Goal: Task Accomplishment & Management: Manage account settings

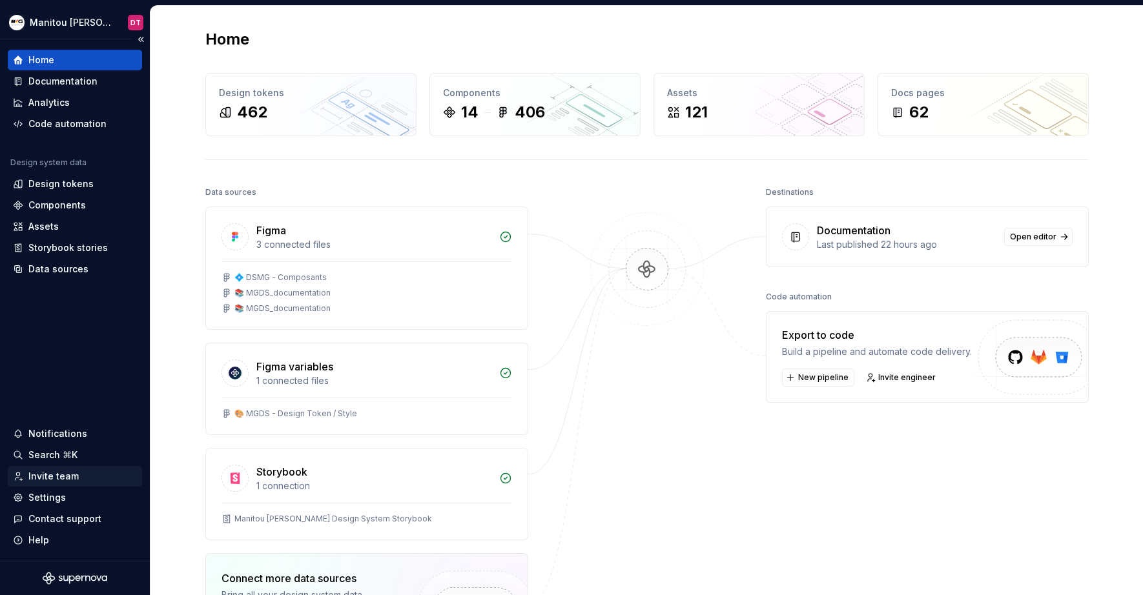
click at [70, 478] on div "Invite team" at bounding box center [53, 476] width 50 height 13
click at [58, 476] on div "Invite team" at bounding box center [53, 476] width 50 height 13
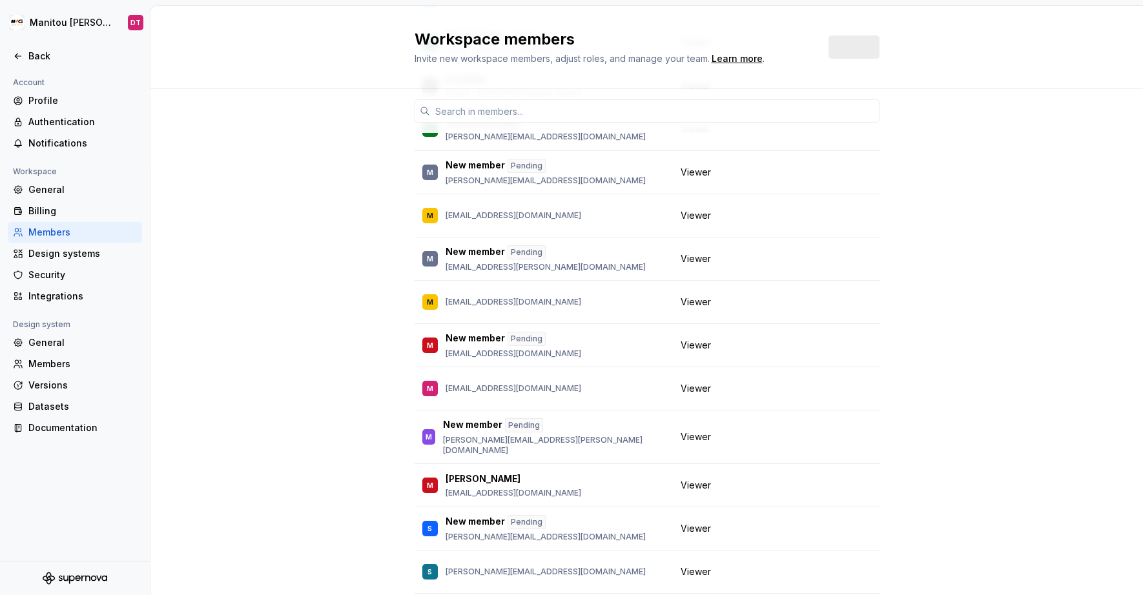
scroll to position [735, 0]
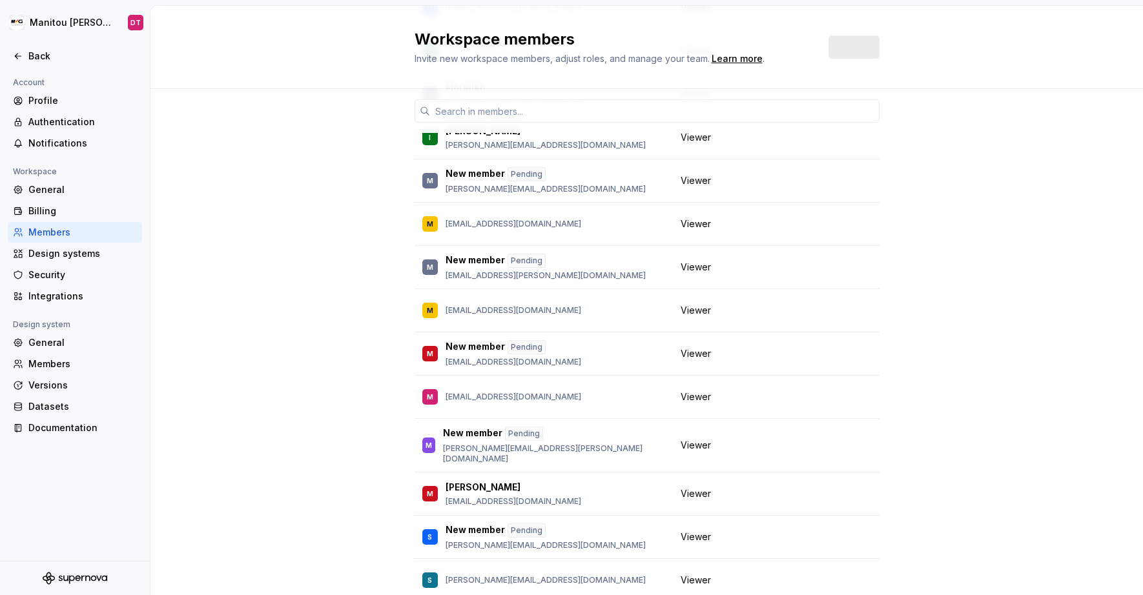
click at [345, 269] on div "4 / 4 editor seats assigned Edit seats Member Workspace role DT DS Team [EMAIL_…" at bounding box center [646, 88] width 992 height 1469
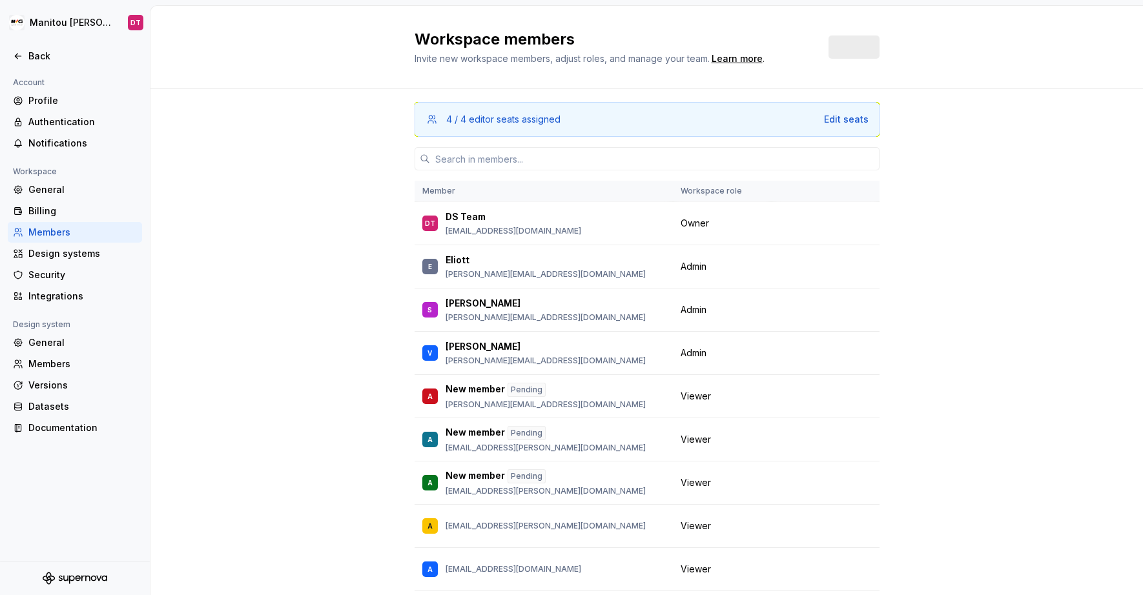
click at [853, 46] on div "Invite" at bounding box center [853, 47] width 51 height 23
click at [866, 43] on span "Invite" at bounding box center [858, 47] width 25 height 13
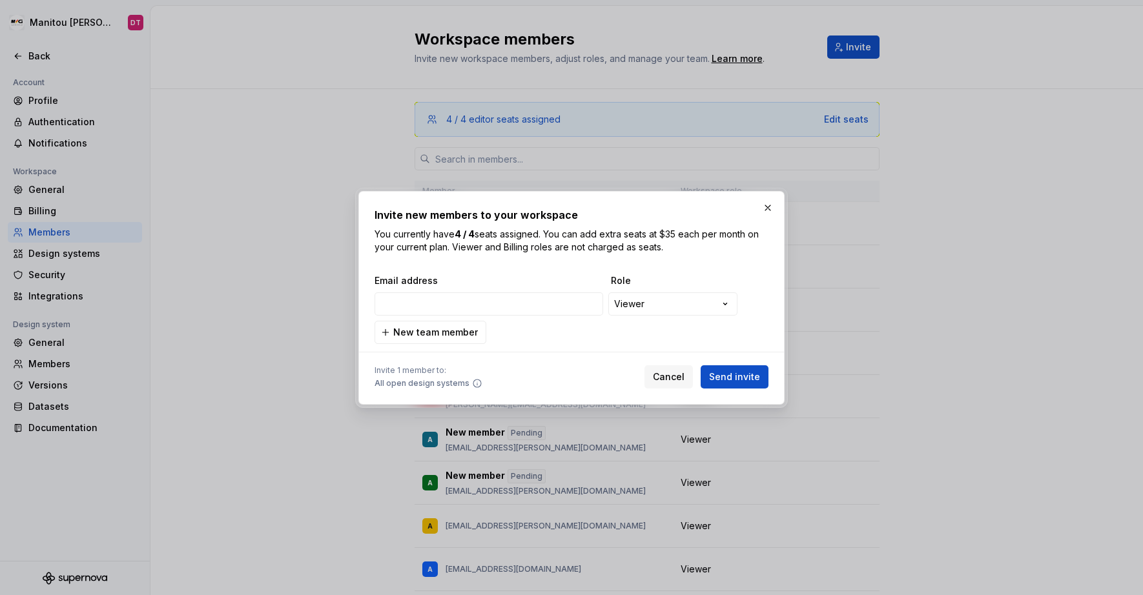
type input "TigreBleu!Danse_47Soleils"
drag, startPoint x: 562, startPoint y: 306, endPoint x: 248, endPoint y: 297, distance: 313.9
click at [248, 297] on div "**********" at bounding box center [571, 297] width 1143 height 595
paste input "n.magris@manitou-group.com"
type input "n.magris@manitou-group.com"
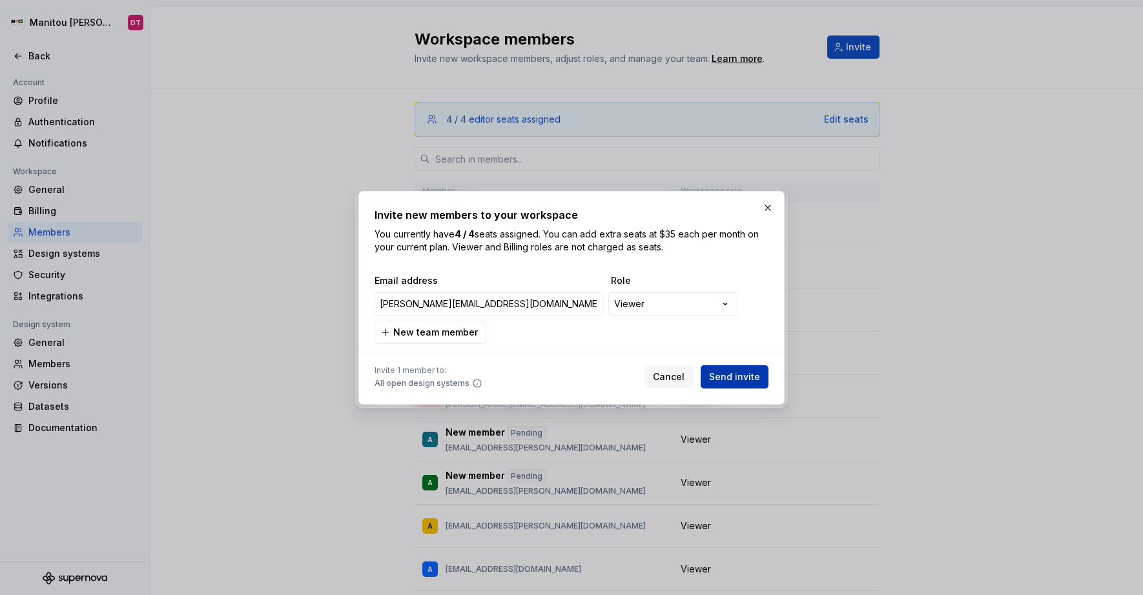
click at [735, 377] on span "Send invite" at bounding box center [734, 377] width 51 height 13
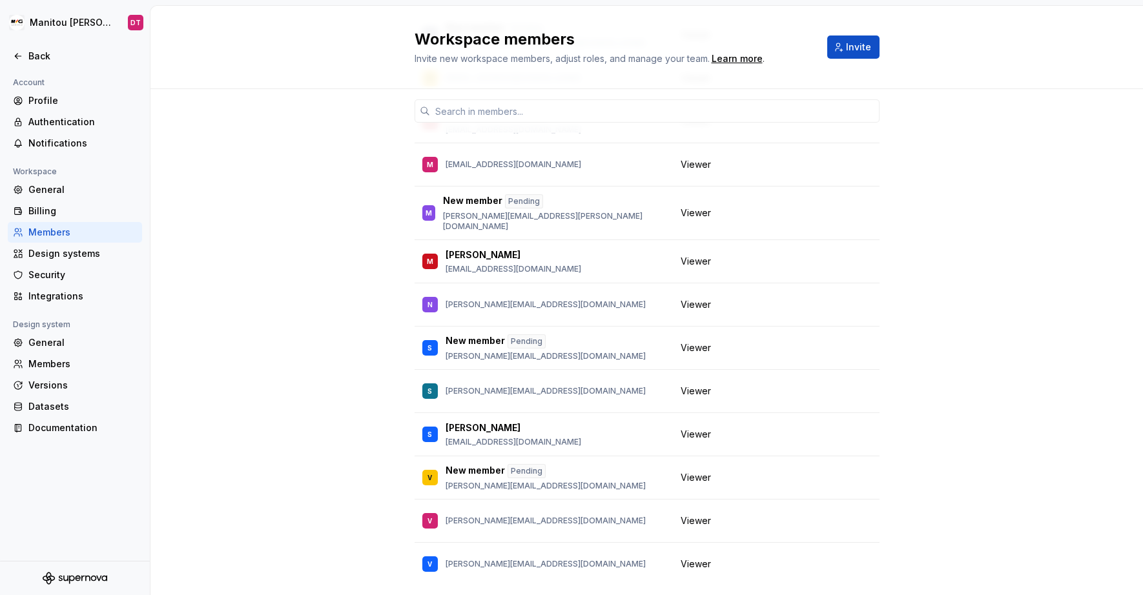
scroll to position [986, 0]
